Goal: Task Accomplishment & Management: Use online tool/utility

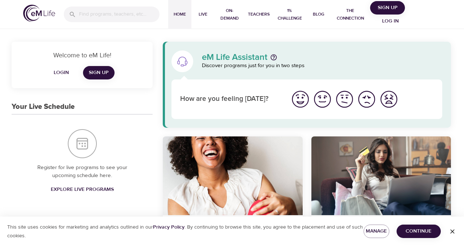
click at [385, 21] on span "Log in" at bounding box center [390, 21] width 29 height 9
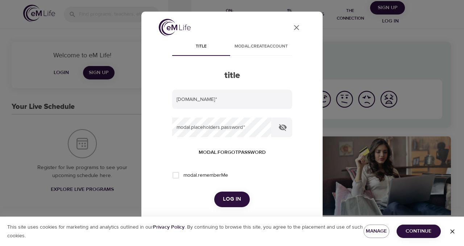
type input "kellogg.ck@comcast.net"
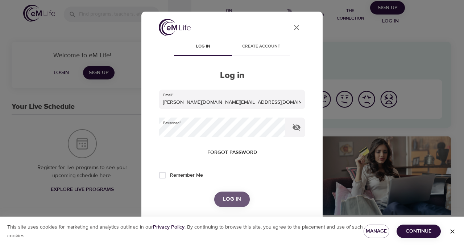
click at [231, 201] on span "Log in" at bounding box center [232, 198] width 18 height 9
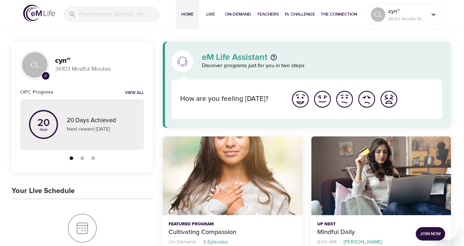
click at [426, 232] on span "Join Now" at bounding box center [430, 234] width 21 height 8
